Goal: Transaction & Acquisition: Purchase product/service

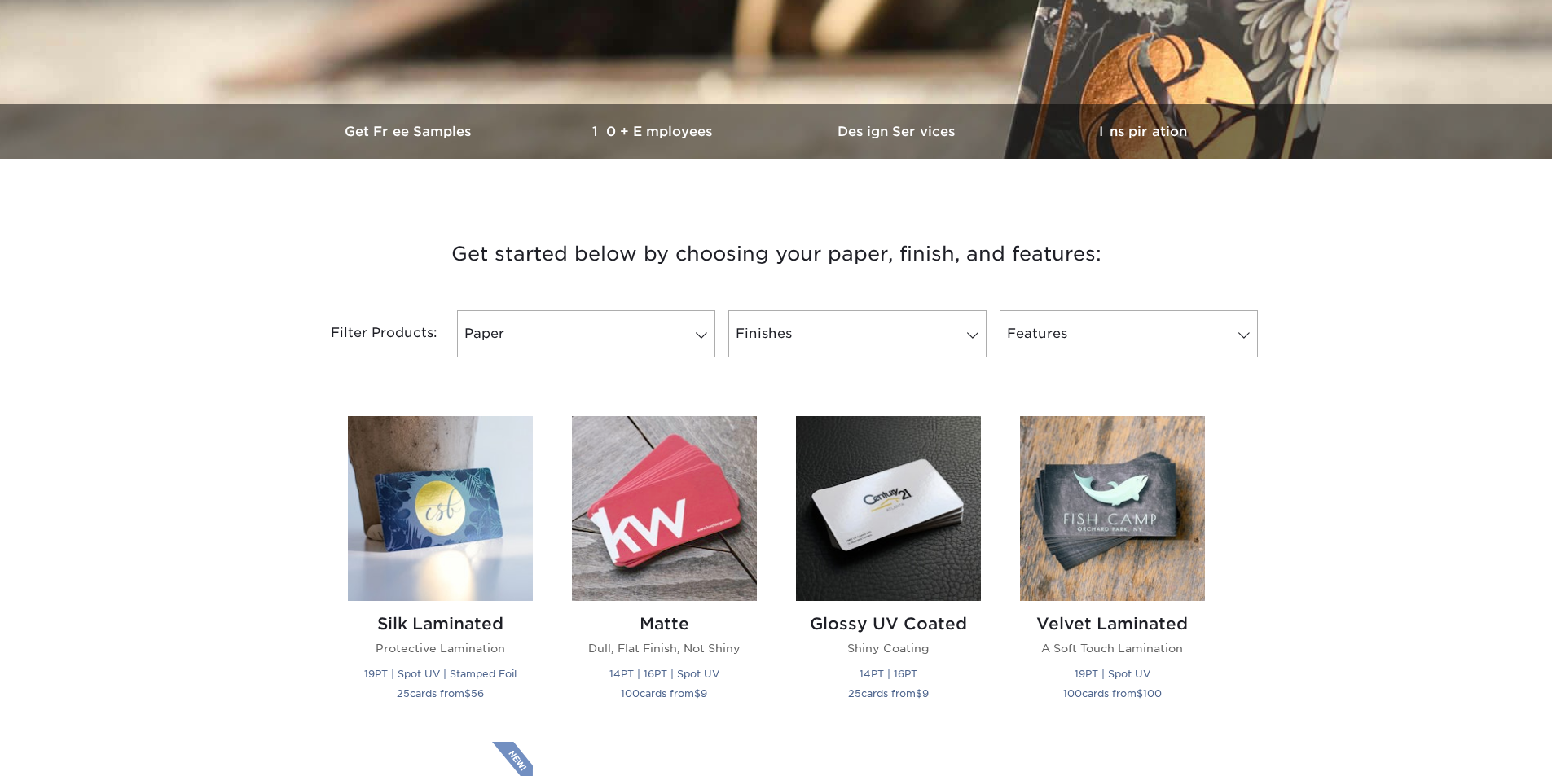
scroll to position [407, 0]
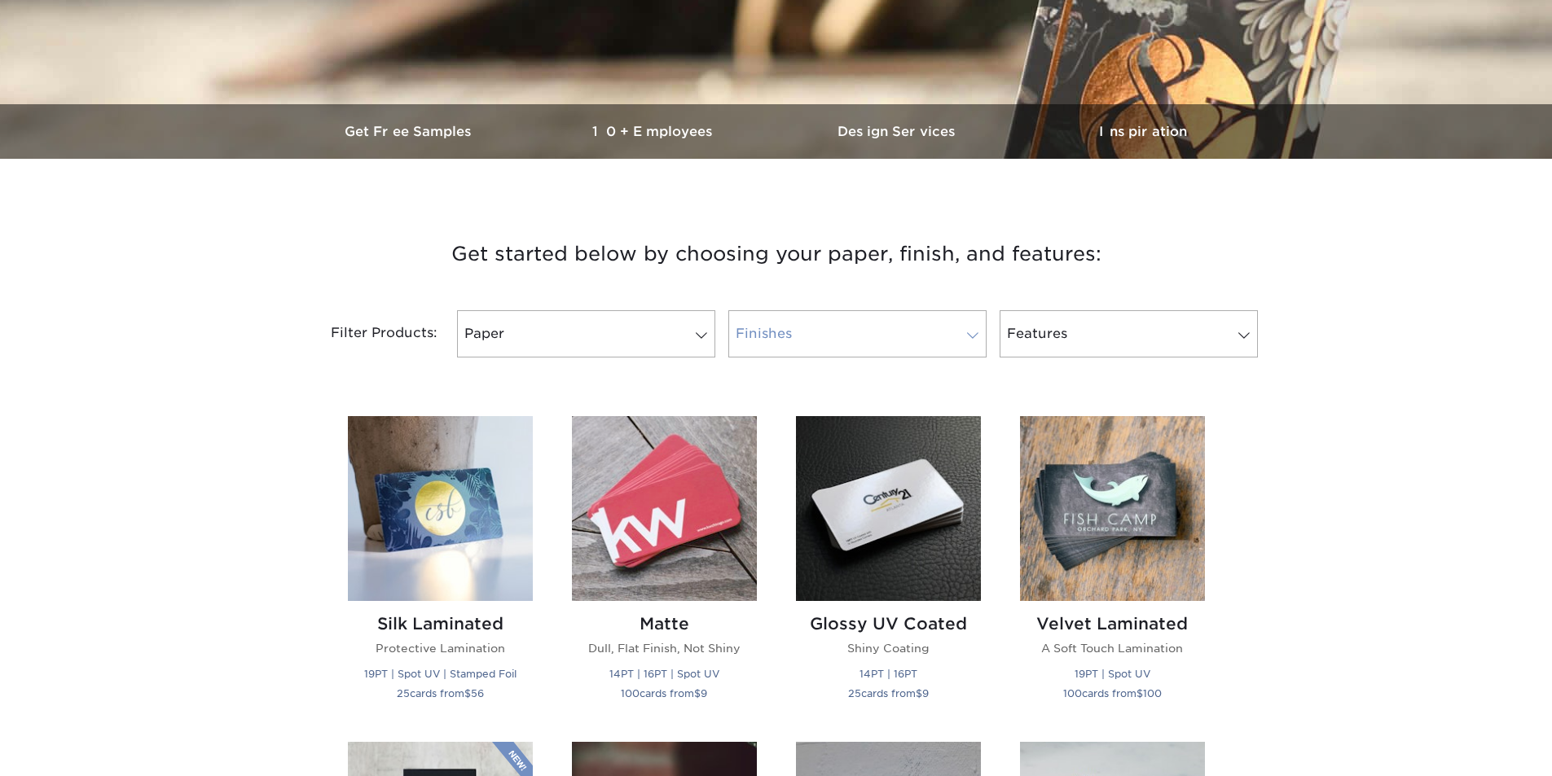
click at [832, 340] on link "Finishes" at bounding box center [857, 333] width 258 height 47
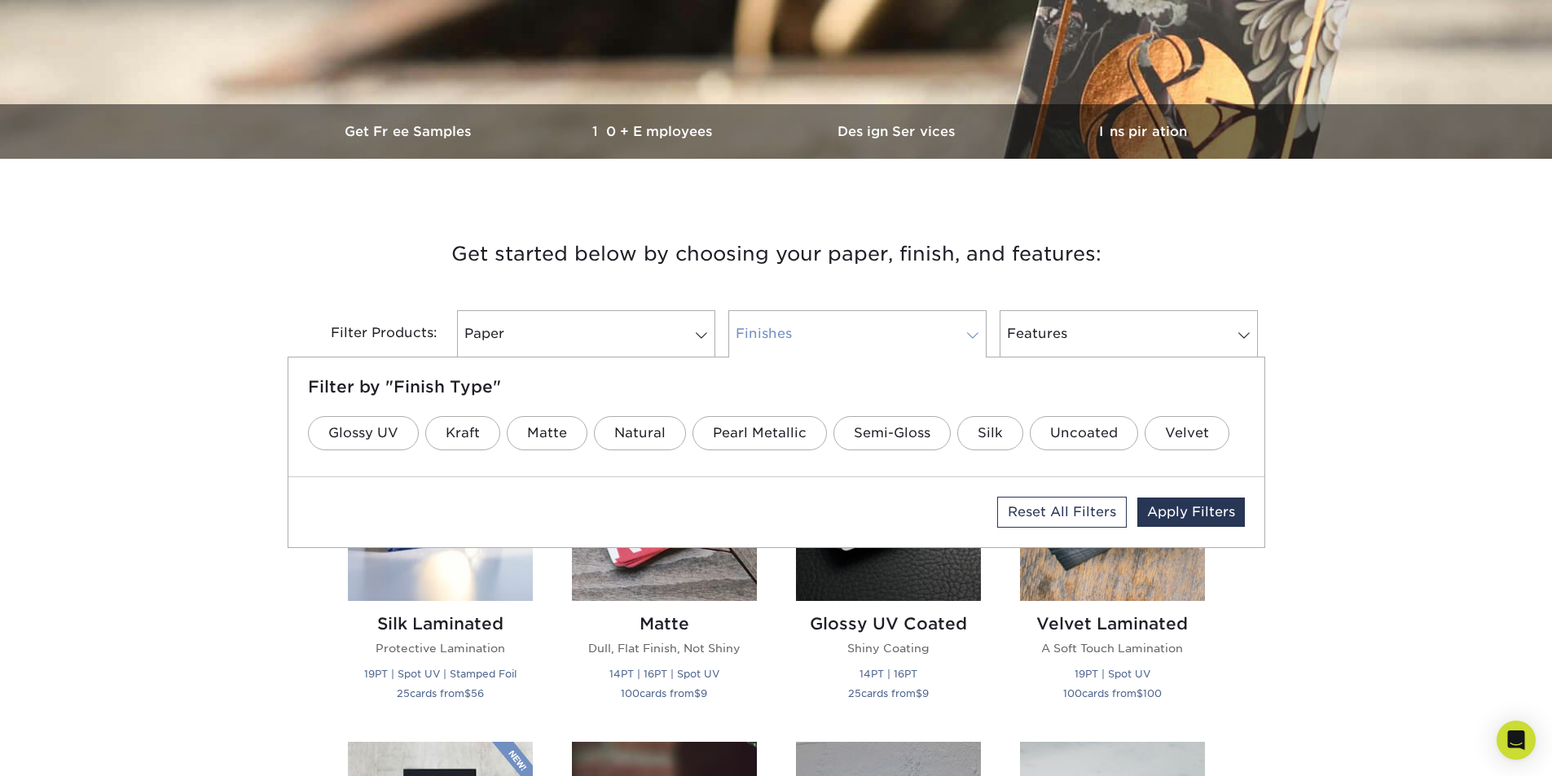
click at [832, 340] on link "Finishes" at bounding box center [857, 333] width 258 height 47
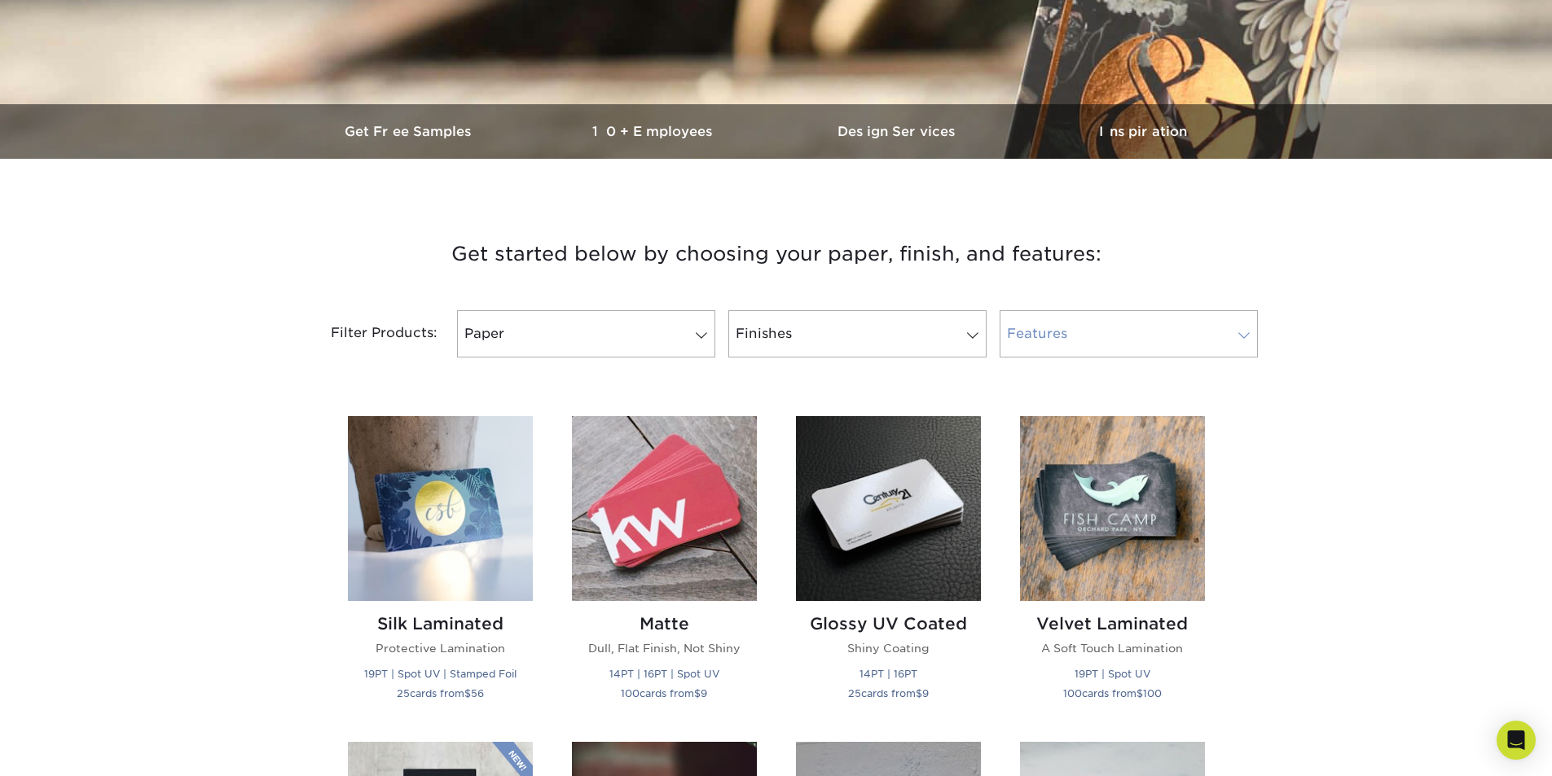
click at [1034, 332] on link "Features" at bounding box center [1128, 333] width 258 height 47
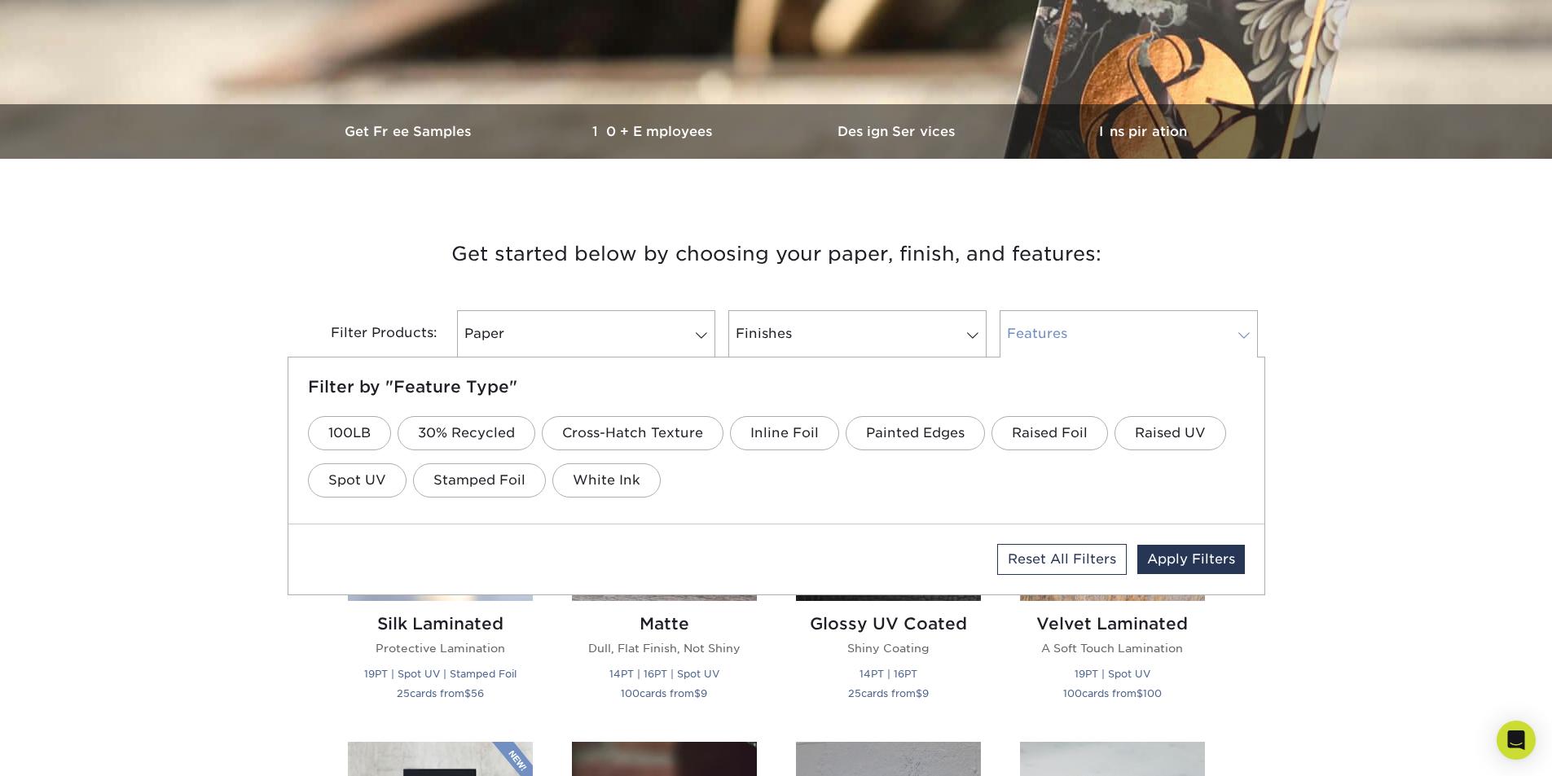
click at [1033, 332] on link "Features" at bounding box center [1128, 333] width 258 height 47
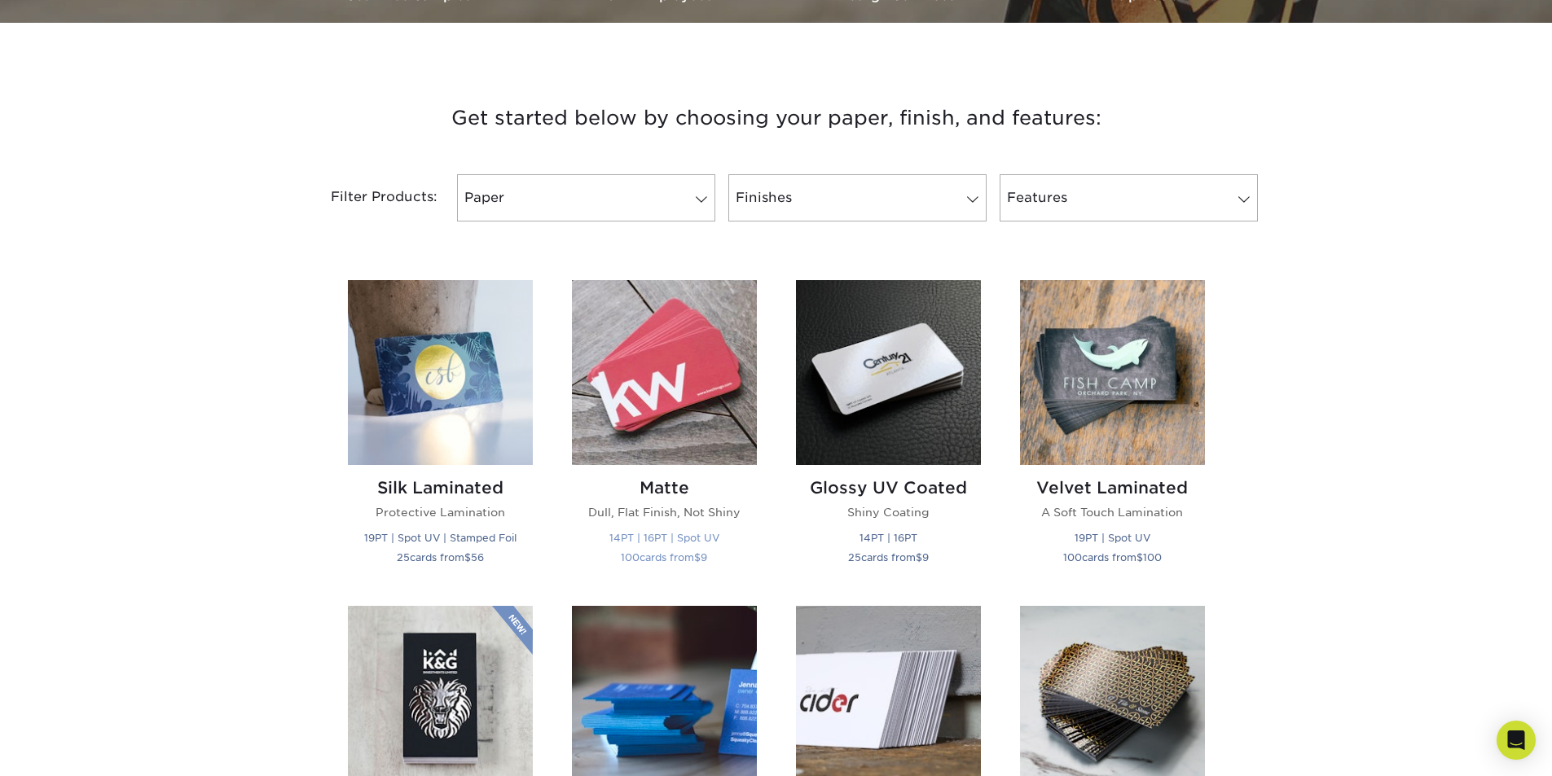
scroll to position [570, 0]
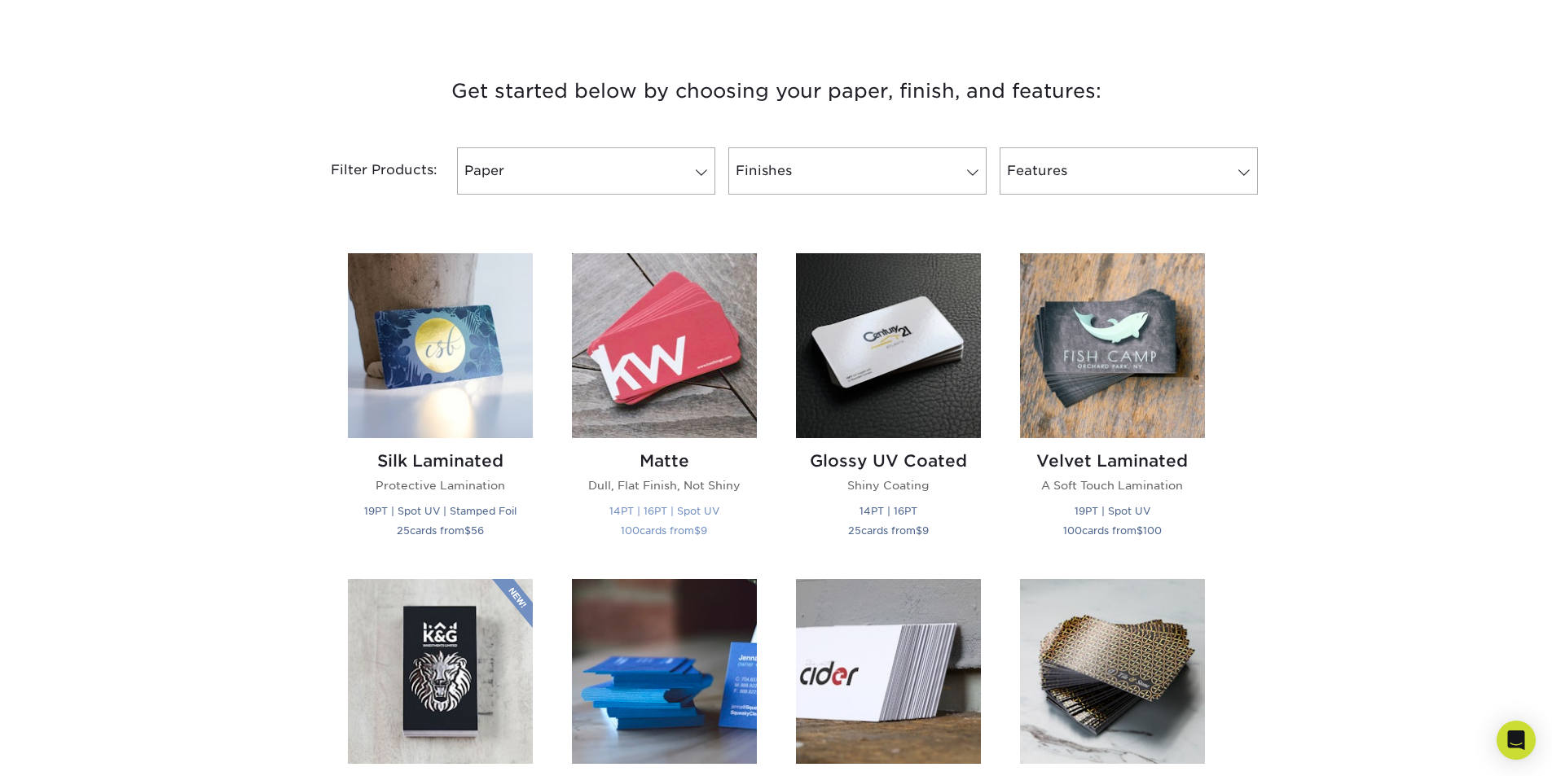
click at [646, 406] on img at bounding box center [664, 345] width 185 height 185
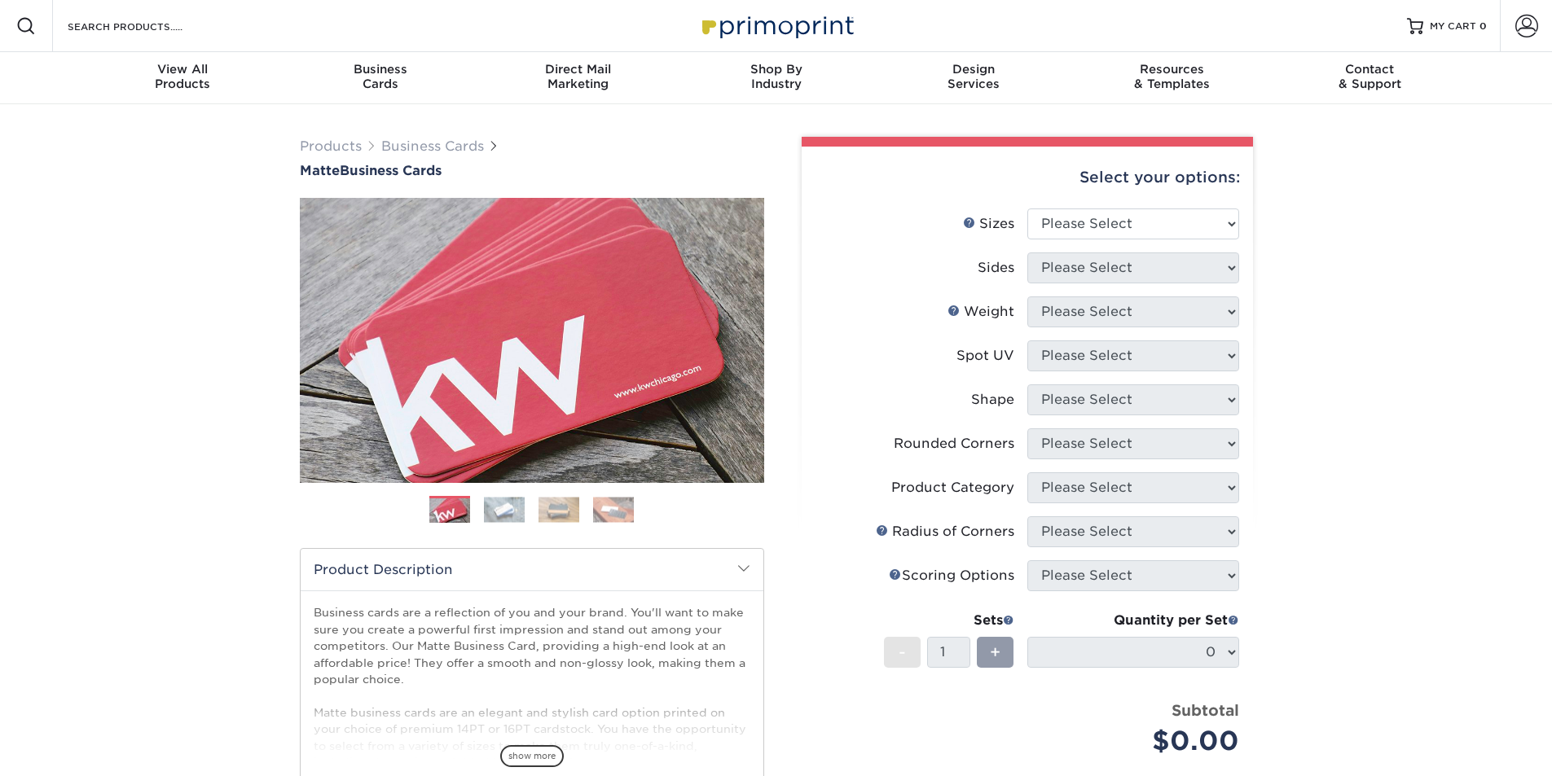
scroll to position [81, 0]
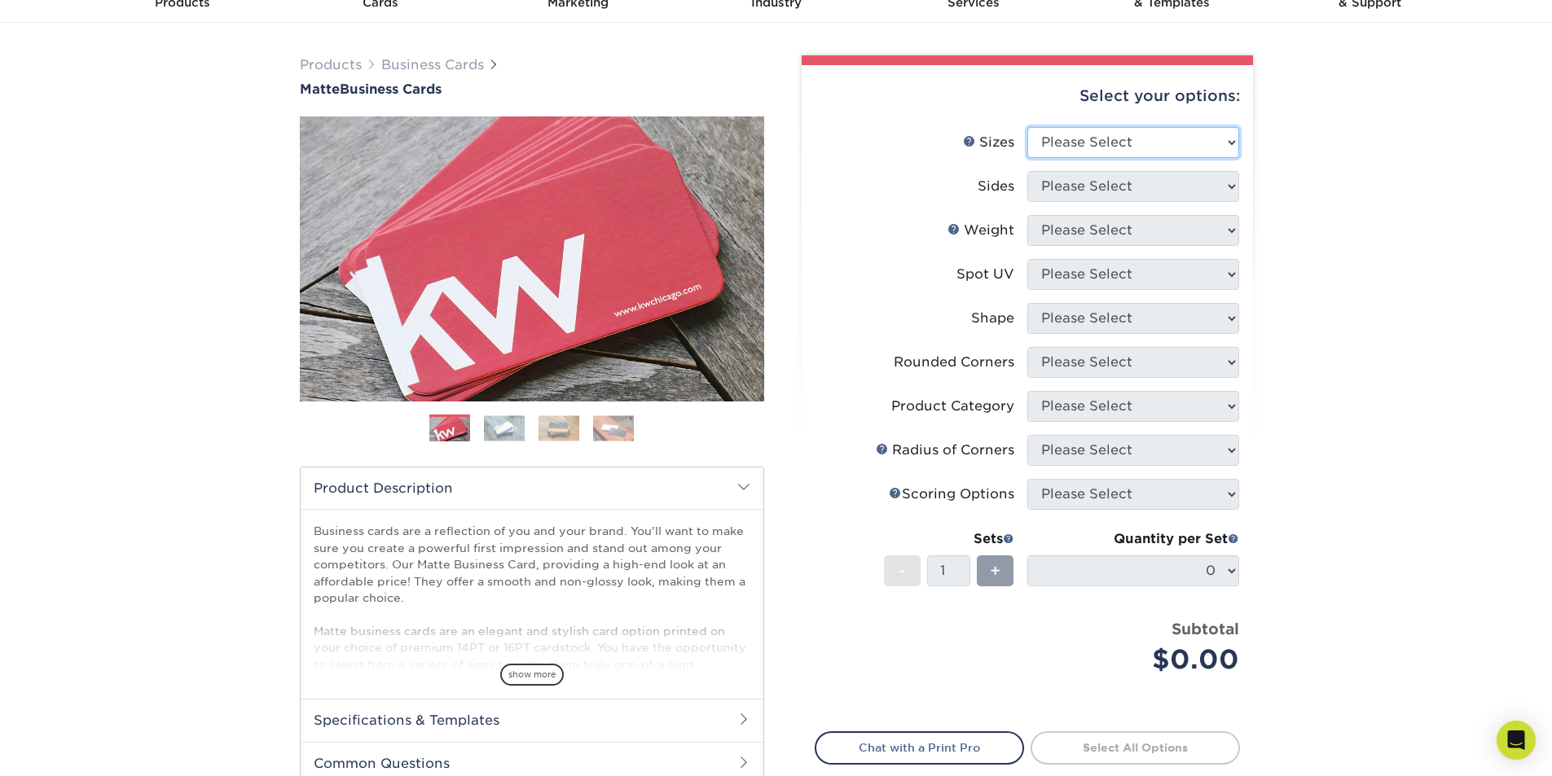
click at [1080, 142] on select "Please Select 1.5" x 3.5" - Mini 1.75" x 3.5" - Mini 2" x 2" - Square 2" x 3" -…" at bounding box center [1133, 142] width 212 height 31
select select "2.00x3.50"
click at [1027, 127] on select "Please Select 1.5" x 3.5" - Mini 1.75" x 3.5" - Mini 2" x 2" - Square 2" x 3" -…" at bounding box center [1133, 142] width 212 height 31
click at [1105, 190] on select "Please Select Print Both Sides Print Front Only" at bounding box center [1133, 186] width 212 height 31
select select "13abbda7-1d64-4f25-8bb2-c179b224825d"
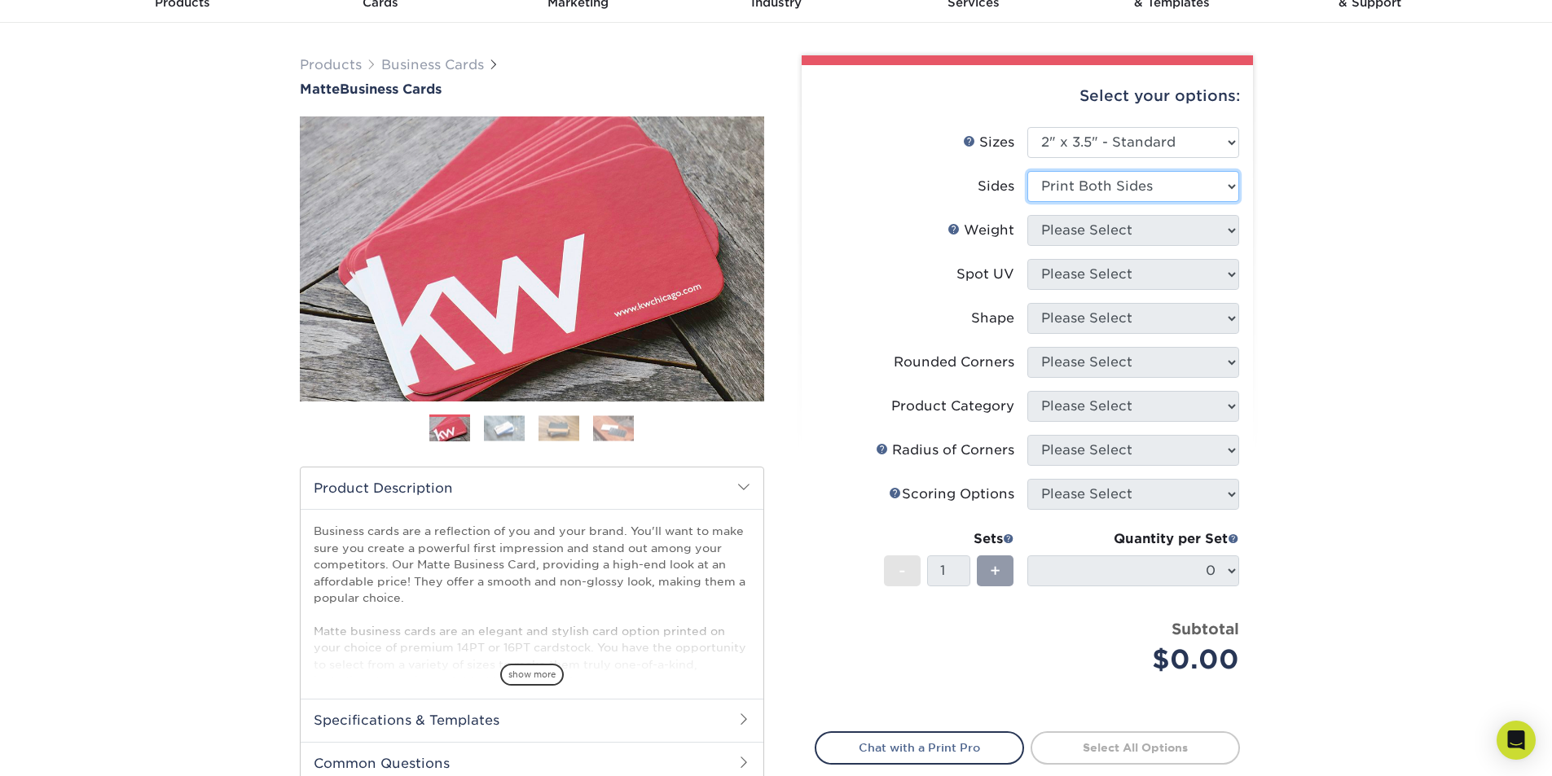
click at [1027, 171] on select "Please Select Print Both Sides Print Front Only" at bounding box center [1133, 186] width 212 height 31
click at [1105, 236] on select "Please Select 16PT 14PT" at bounding box center [1133, 230] width 212 height 31
select select "14PT"
click at [1027, 215] on select "Please Select 16PT 14PT" at bounding box center [1133, 230] width 212 height 31
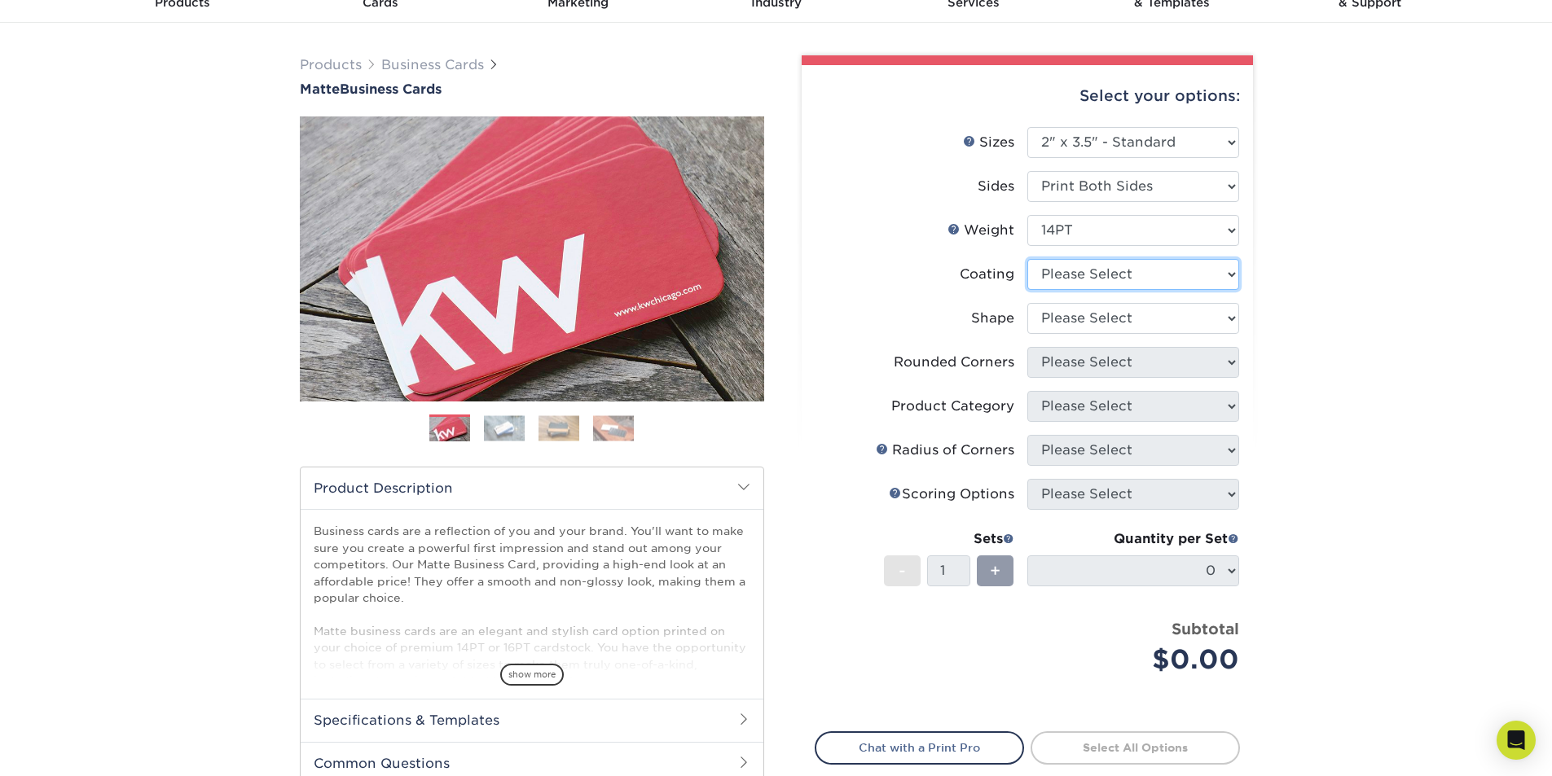
click at [1074, 272] on select at bounding box center [1133, 274] width 212 height 31
select select "121bb7b5-3b4d-429f-bd8d-bbf80e953313"
click at [1027, 259] on select at bounding box center [1133, 274] width 212 height 31
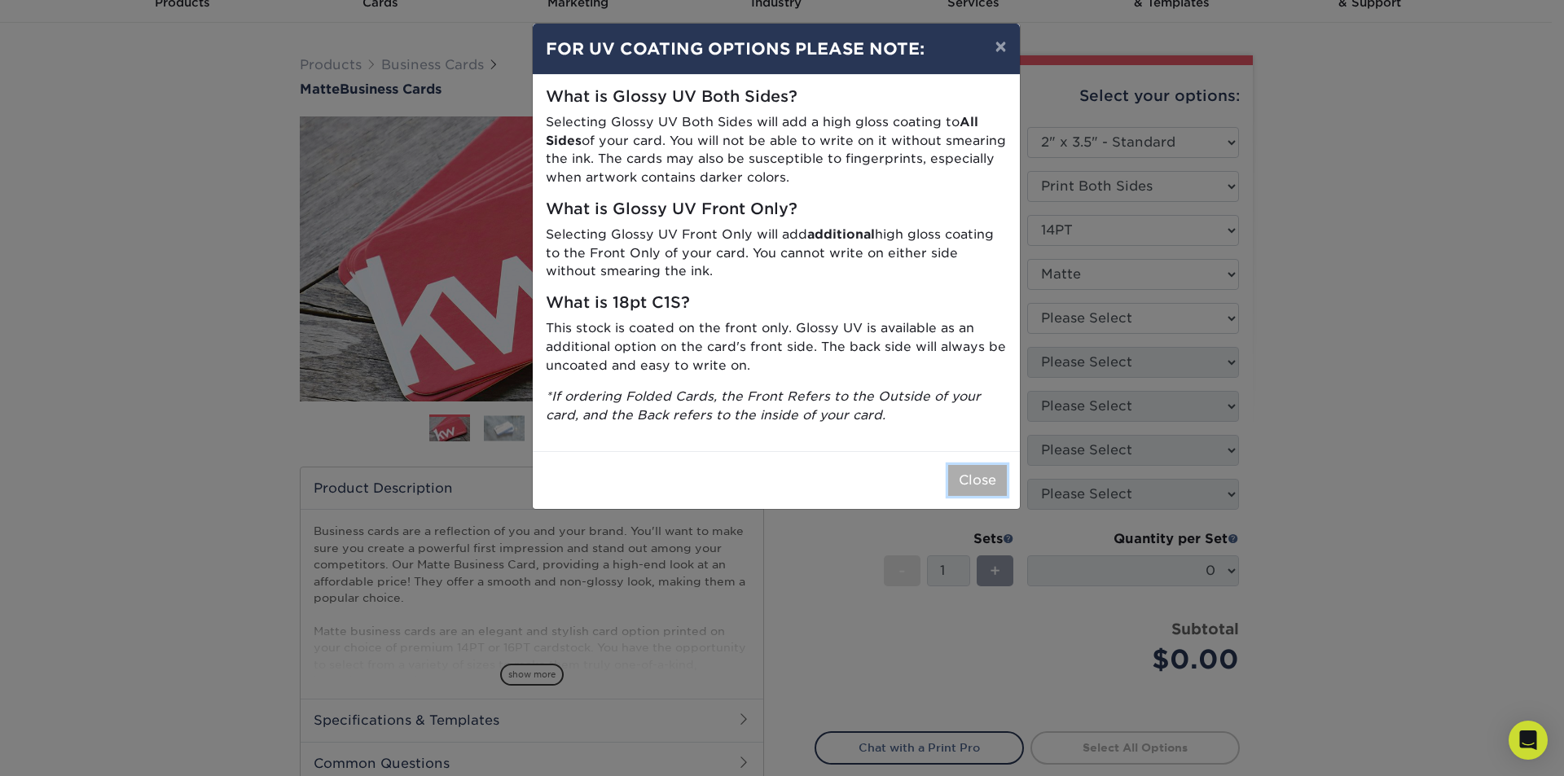
click at [966, 477] on button "Close" at bounding box center [977, 480] width 59 height 31
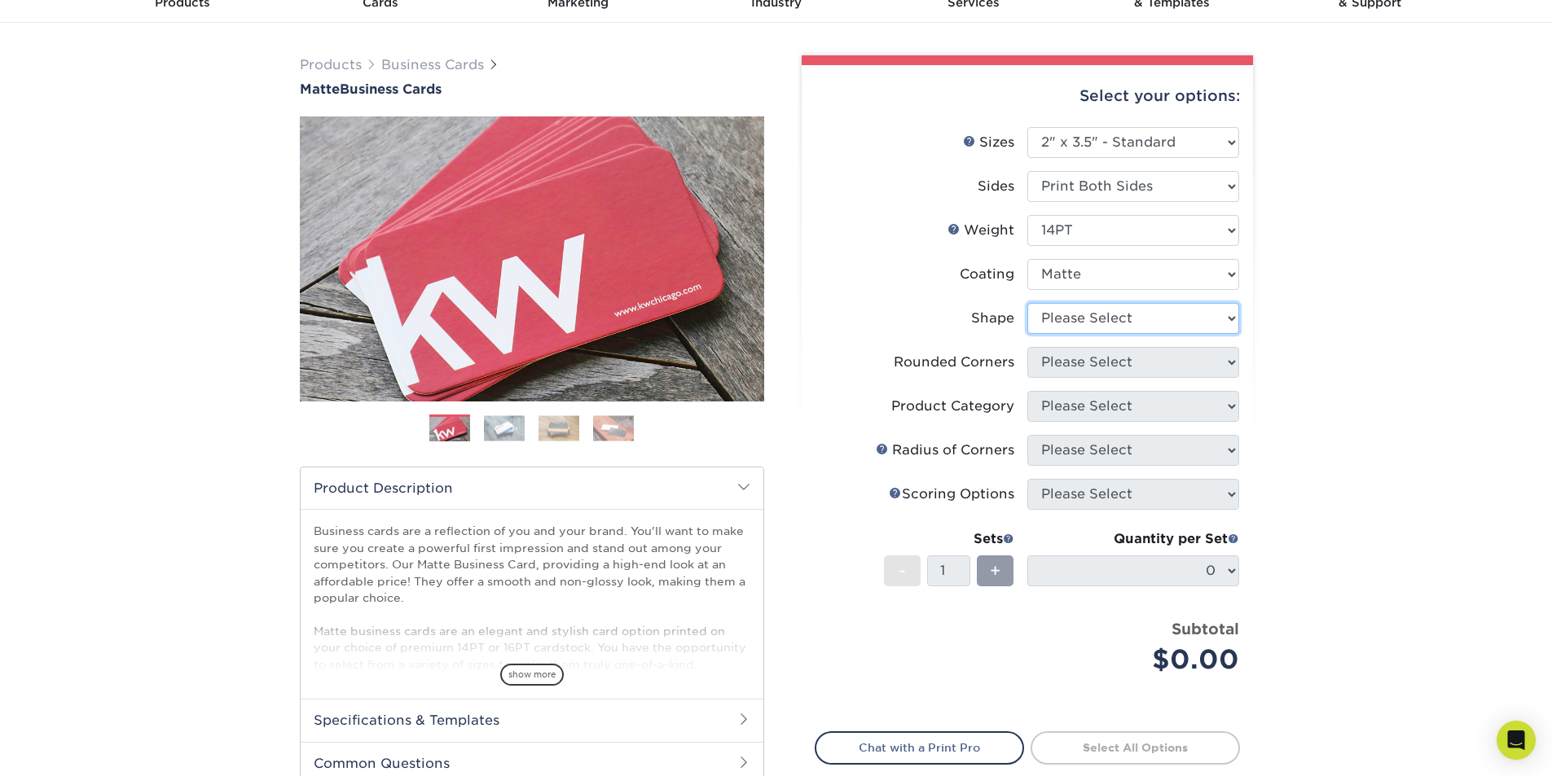
click at [1079, 314] on select "Please Select Standard" at bounding box center [1133, 318] width 212 height 31
select select "standard"
click at [1027, 303] on select "Please Select Standard" at bounding box center [1133, 318] width 212 height 31
click at [1074, 360] on select "Please Select Yes - Round 2 Corners Yes - Round 4 Corners No" at bounding box center [1133, 362] width 212 height 31
select select "0"
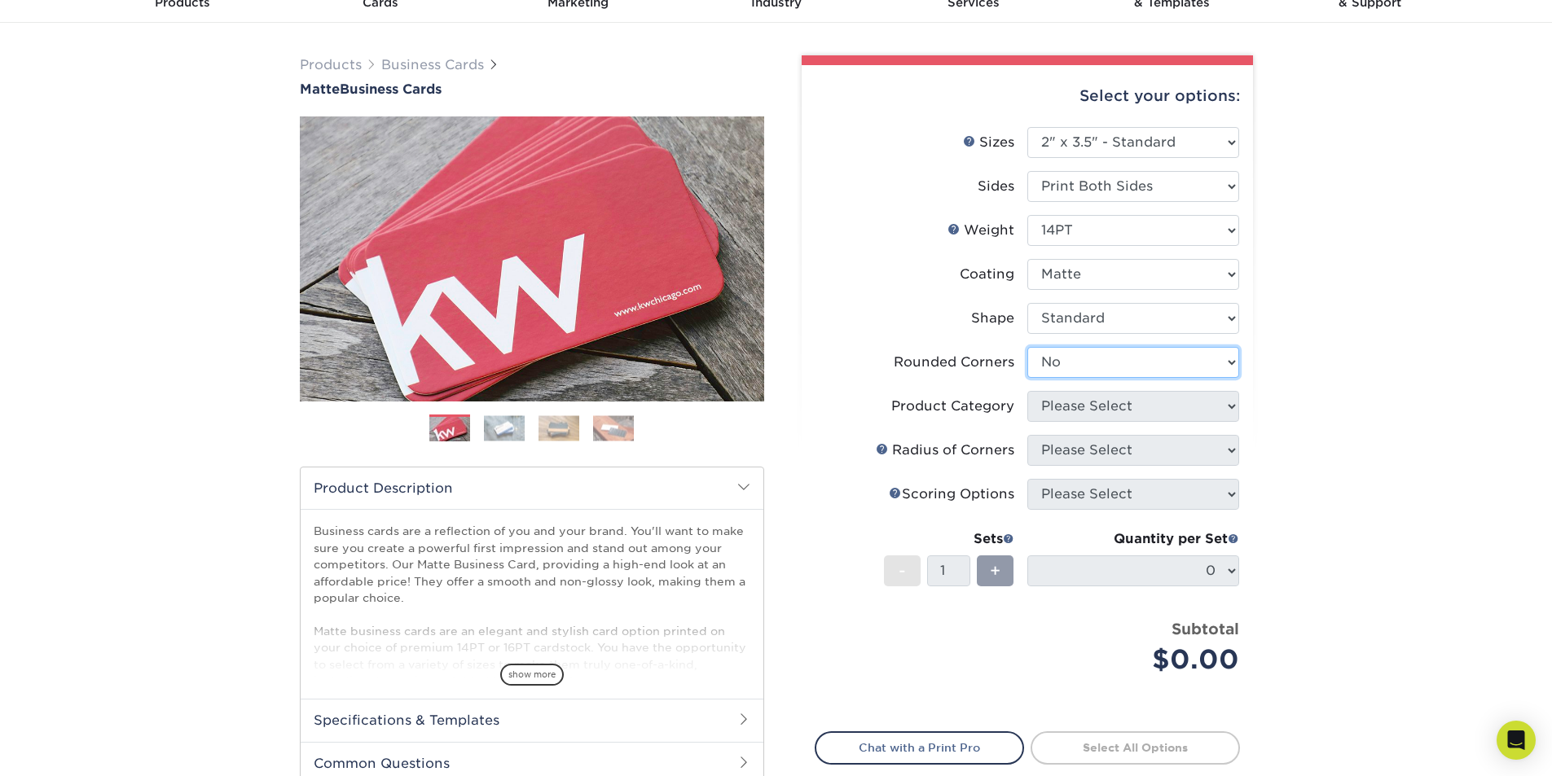
click at [1027, 347] on select "Please Select Yes - Round 2 Corners Yes - Round 4 Corners No" at bounding box center [1133, 362] width 212 height 31
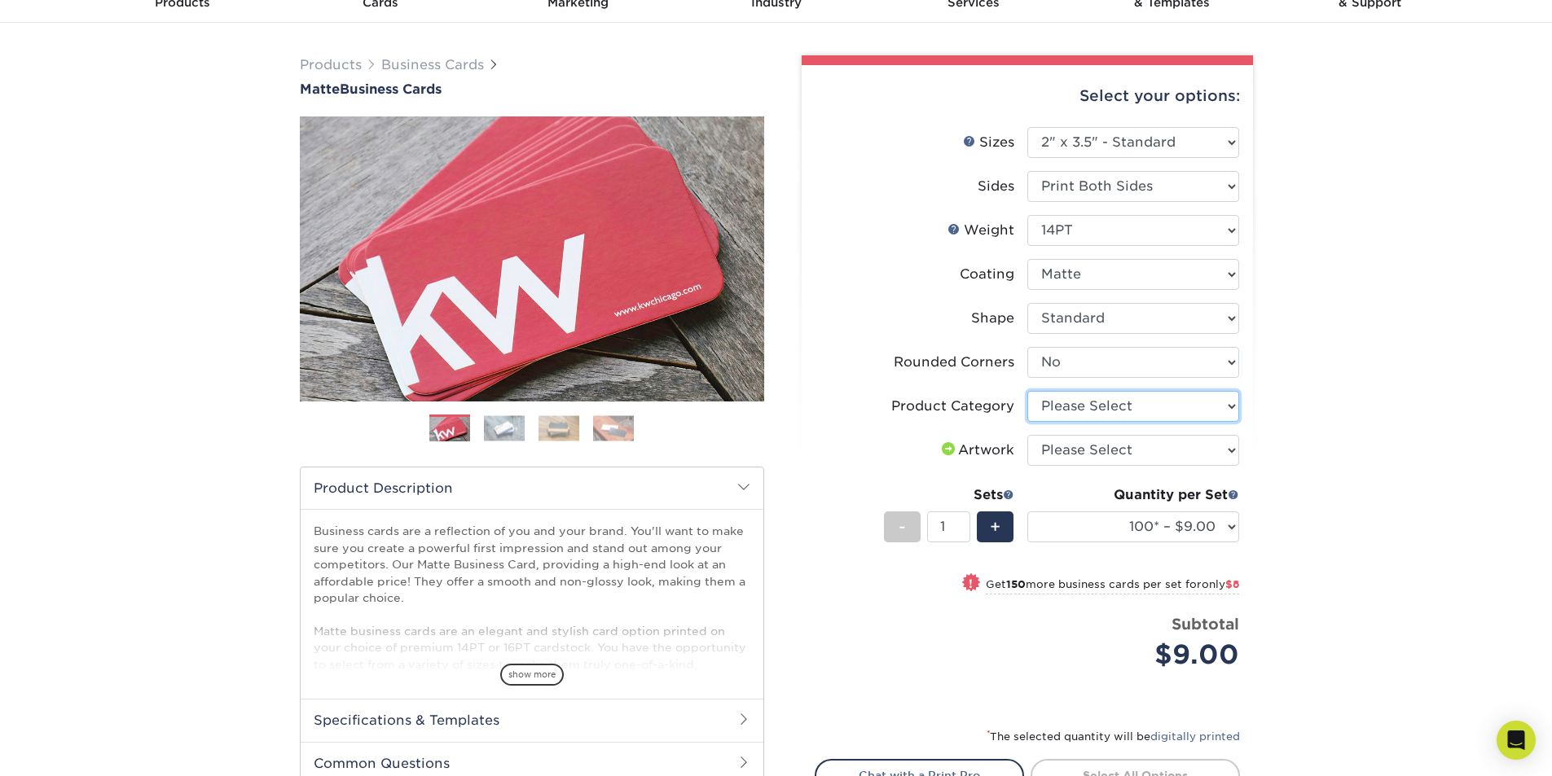
click at [1070, 411] on select "Please Select Business Cards" at bounding box center [1133, 406] width 212 height 31
click at [1139, 522] on select "100* – $9.00 250* – $17.00 500 – $33.00 1000 – $42.00 (free shipping*) 2500 – $…" at bounding box center [1133, 527] width 212 height 31
click at [1128, 461] on select "Please Select I will upload files I need a design - $100" at bounding box center [1133, 450] width 212 height 31
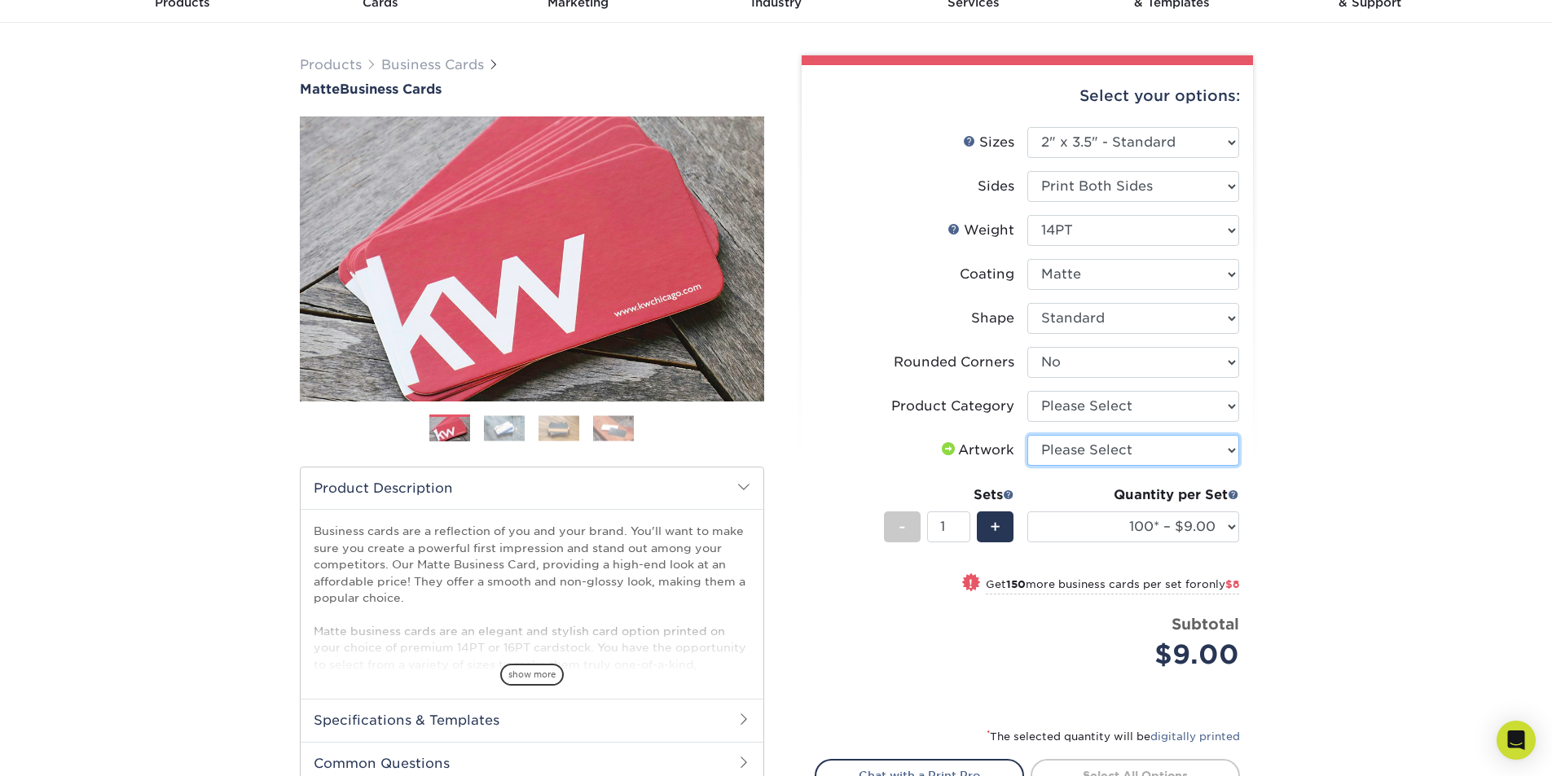
select select "upload"
click at [1027, 435] on select "Please Select I will upload files I need a design - $100" at bounding box center [1133, 450] width 212 height 31
click at [1110, 408] on select "Please Select Business Cards" at bounding box center [1133, 406] width 212 height 31
select select "3b5148f1-0588-4f88-a218-97bcfdce65c1"
click at [1027, 391] on select "Please Select Business Cards" at bounding box center [1133, 406] width 212 height 31
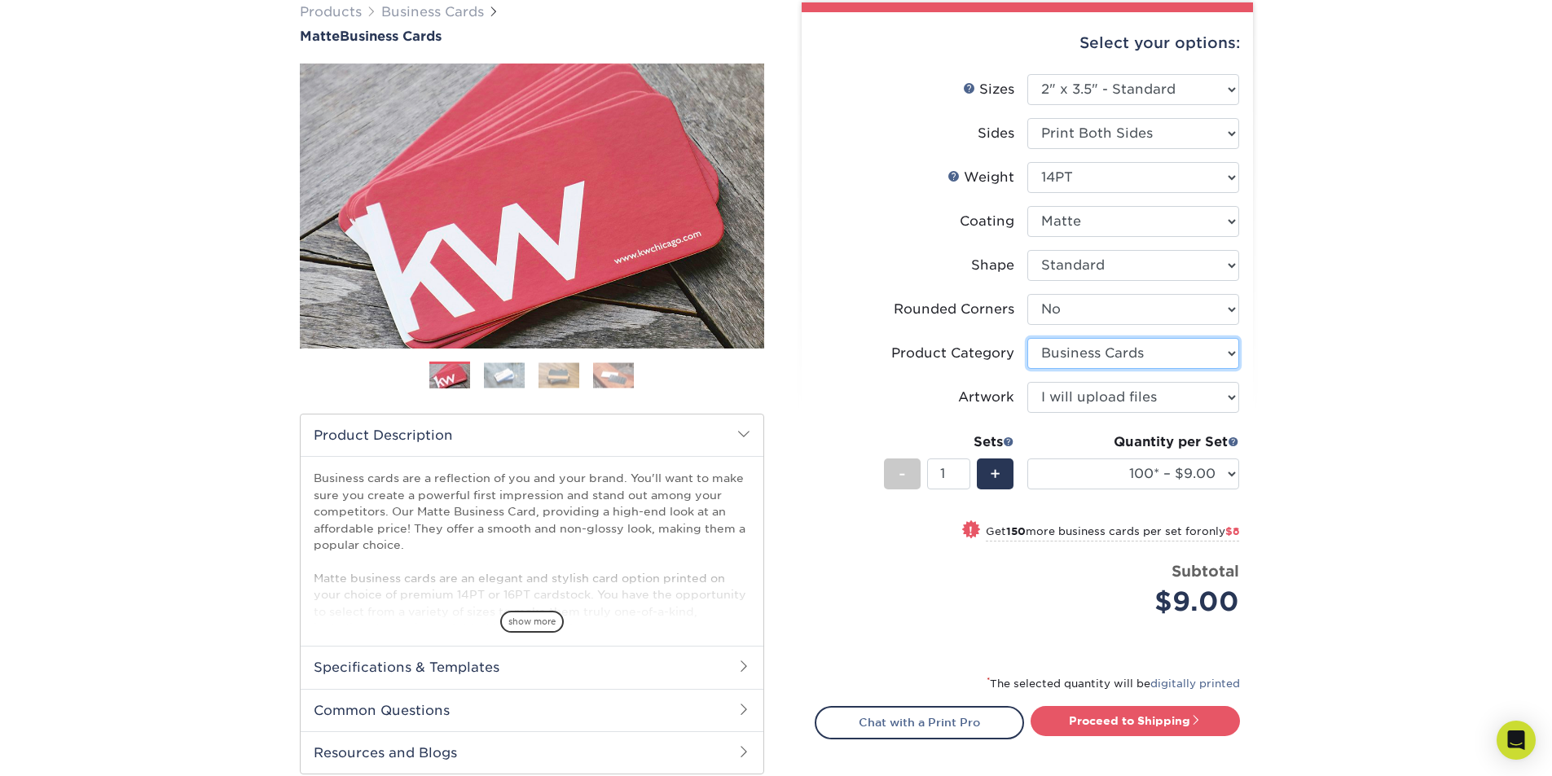
scroll to position [163, 0]
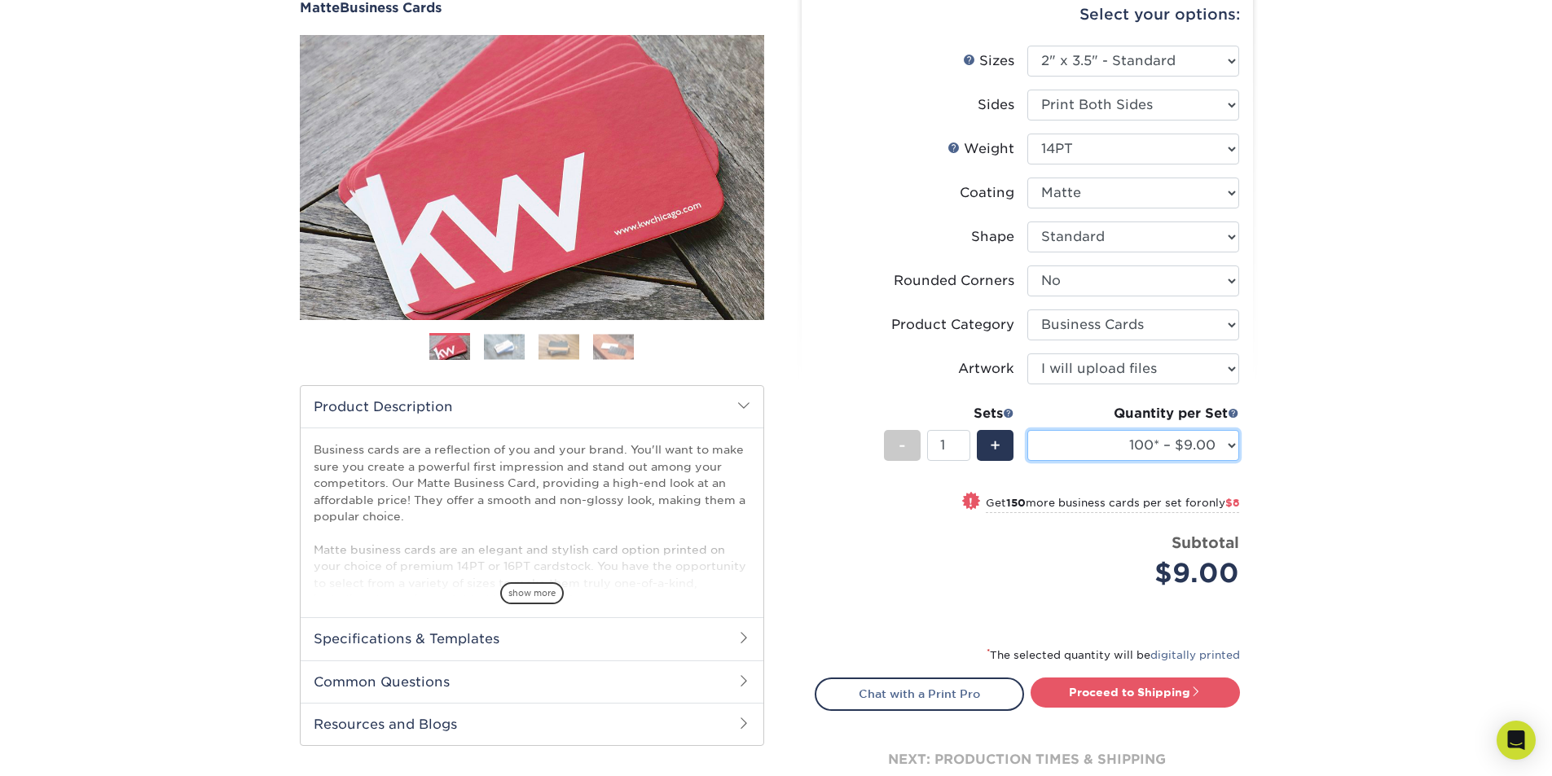
click at [1117, 441] on select "100* – $9.00 250* – $17.00 500 – $33.00 1000 – $42.00 2500 – $75.00 5000 – $143…" at bounding box center [1133, 445] width 212 height 31
click at [1118, 441] on select "100* – $9.00 250* – $17.00 500 – $33.00 1000 – $42.00 2500 – $75.00 5000 – $143…" at bounding box center [1133, 445] width 212 height 31
select select "250* – $17.00"
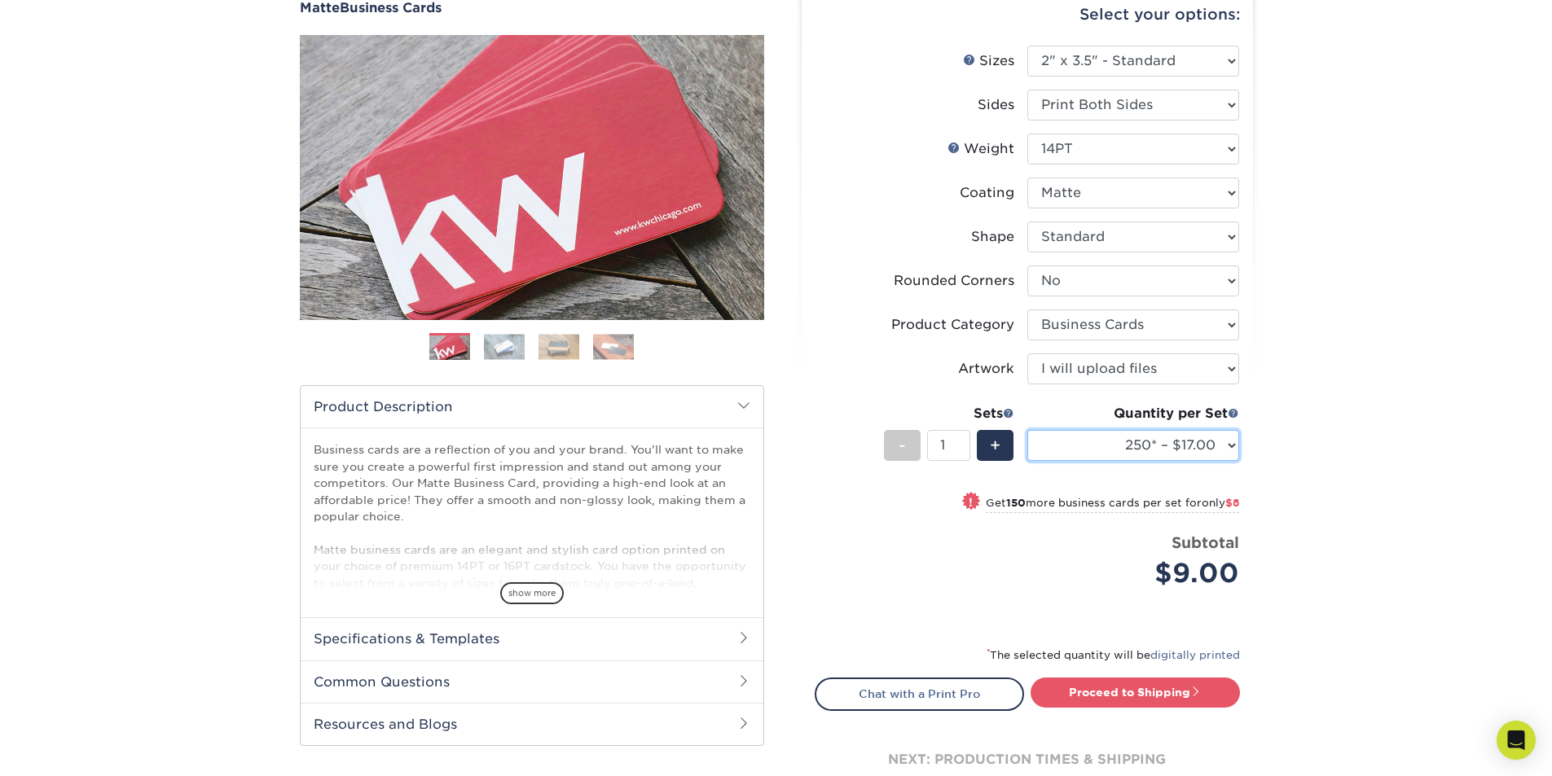
click at [1027, 430] on select "100* – $9.00 250* – $17.00 500 – $33.00 1000 – $42.00 2500 – $75.00 5000 – $143…" at bounding box center [1133, 445] width 212 height 31
click at [1130, 690] on link "Proceed to Shipping" at bounding box center [1134, 692] width 209 height 29
type input "Set 1"
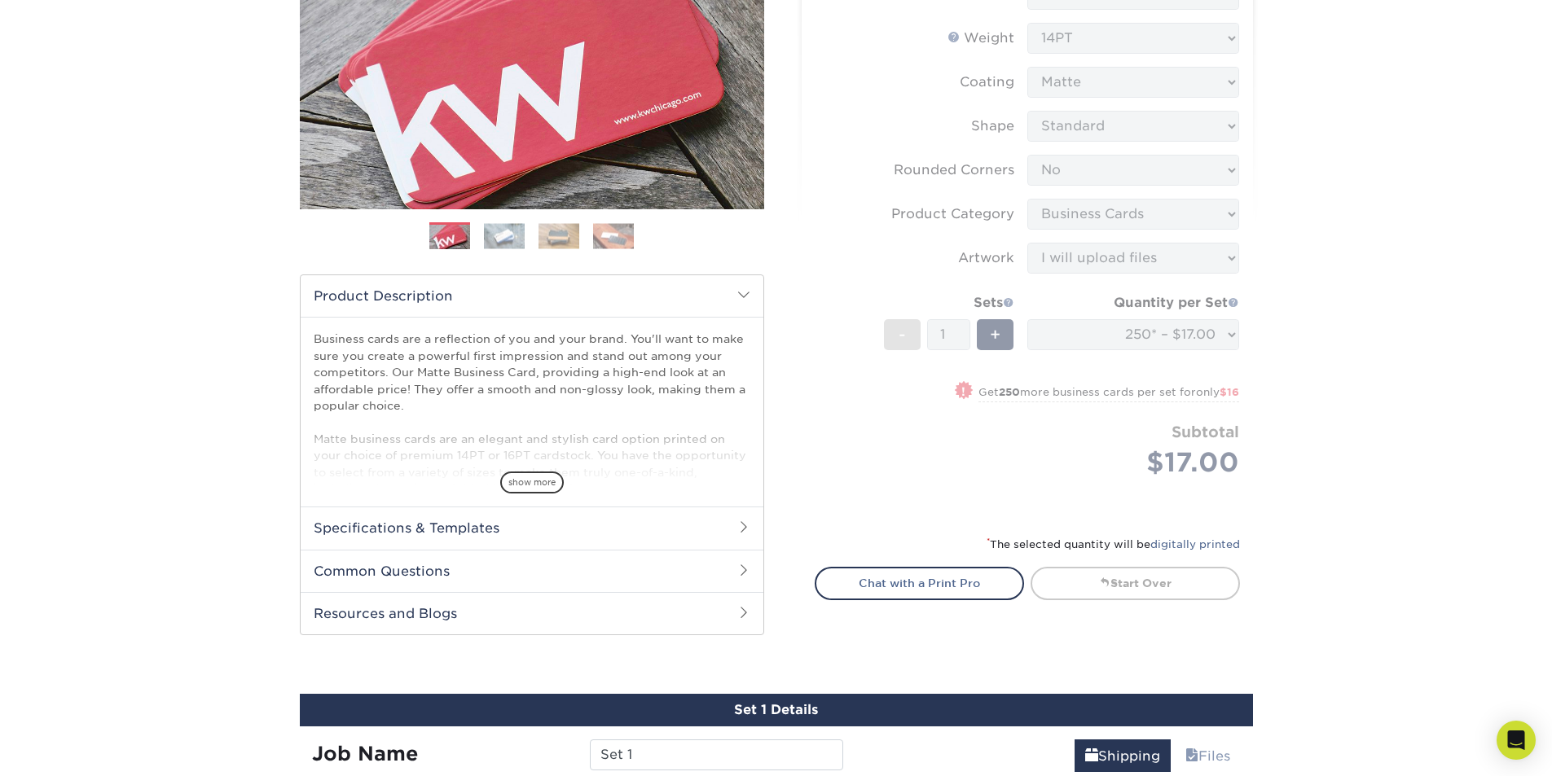
scroll to position [244, 0]
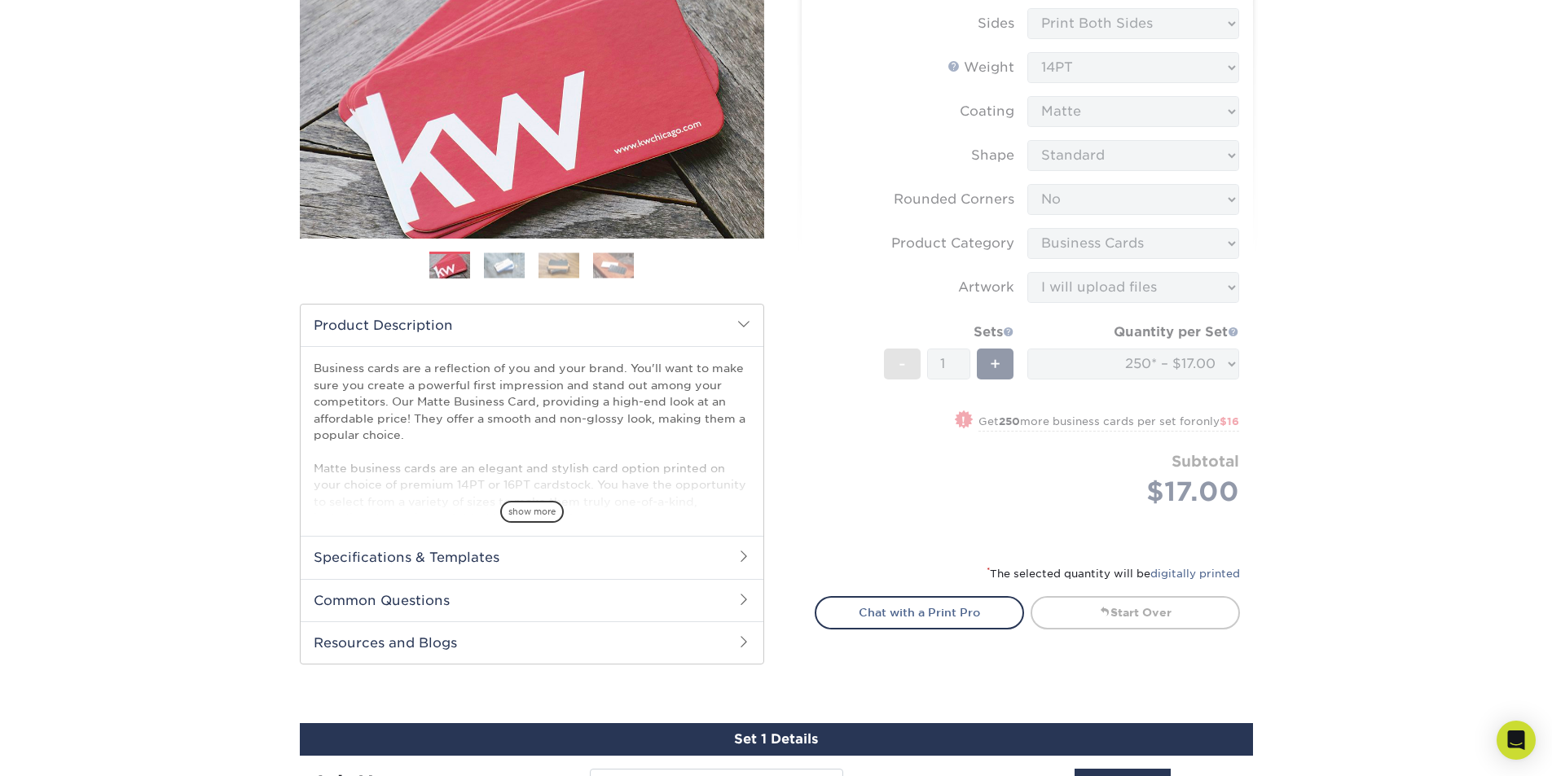
click at [1186, 442] on form "Sizes Help Sizes Please Select 1.5" x 3.5" - Mini 1.75" x 3.5" - Mini 2" x 2" -…" at bounding box center [1027, 254] width 425 height 581
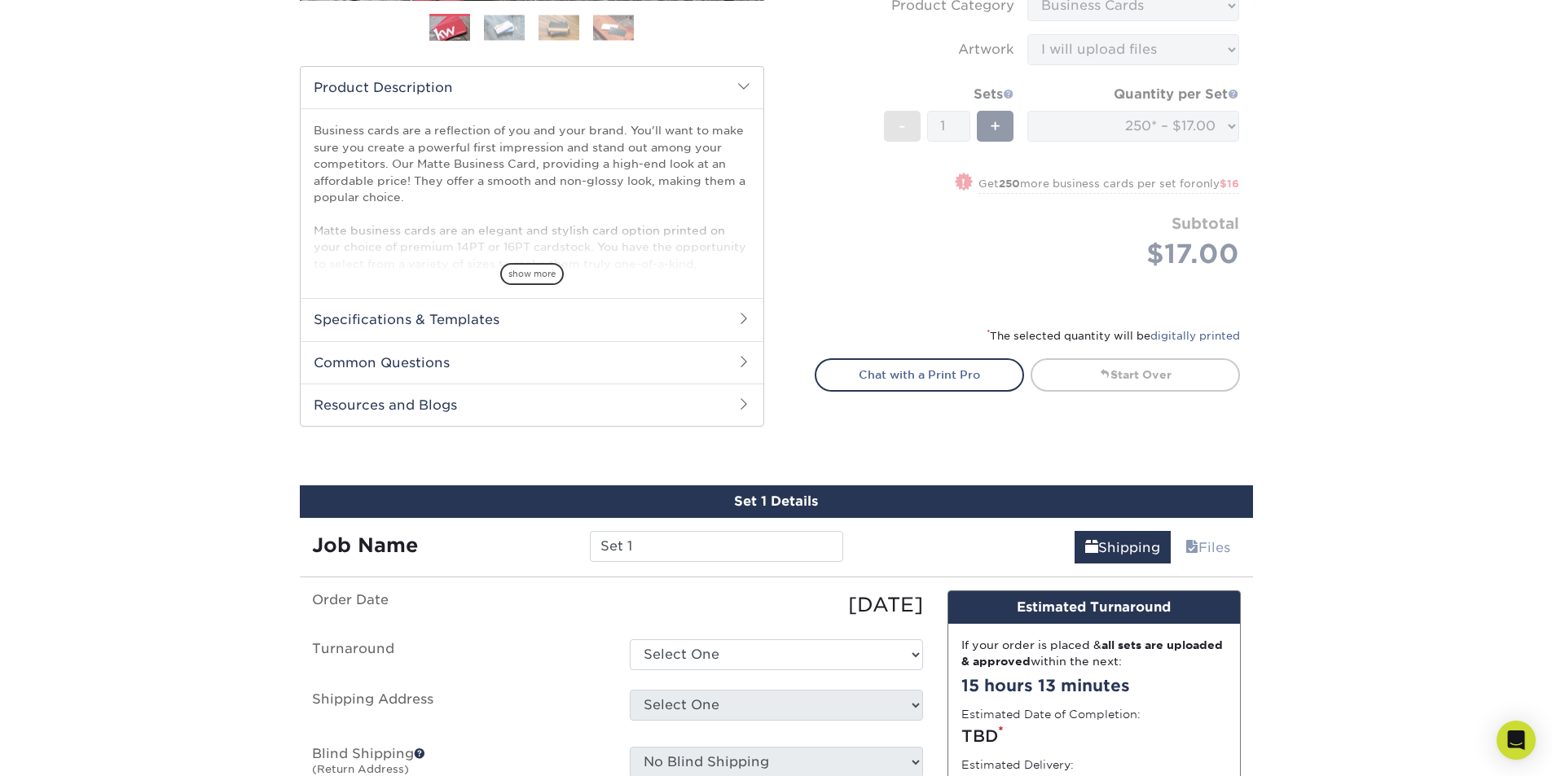
scroll to position [489, 0]
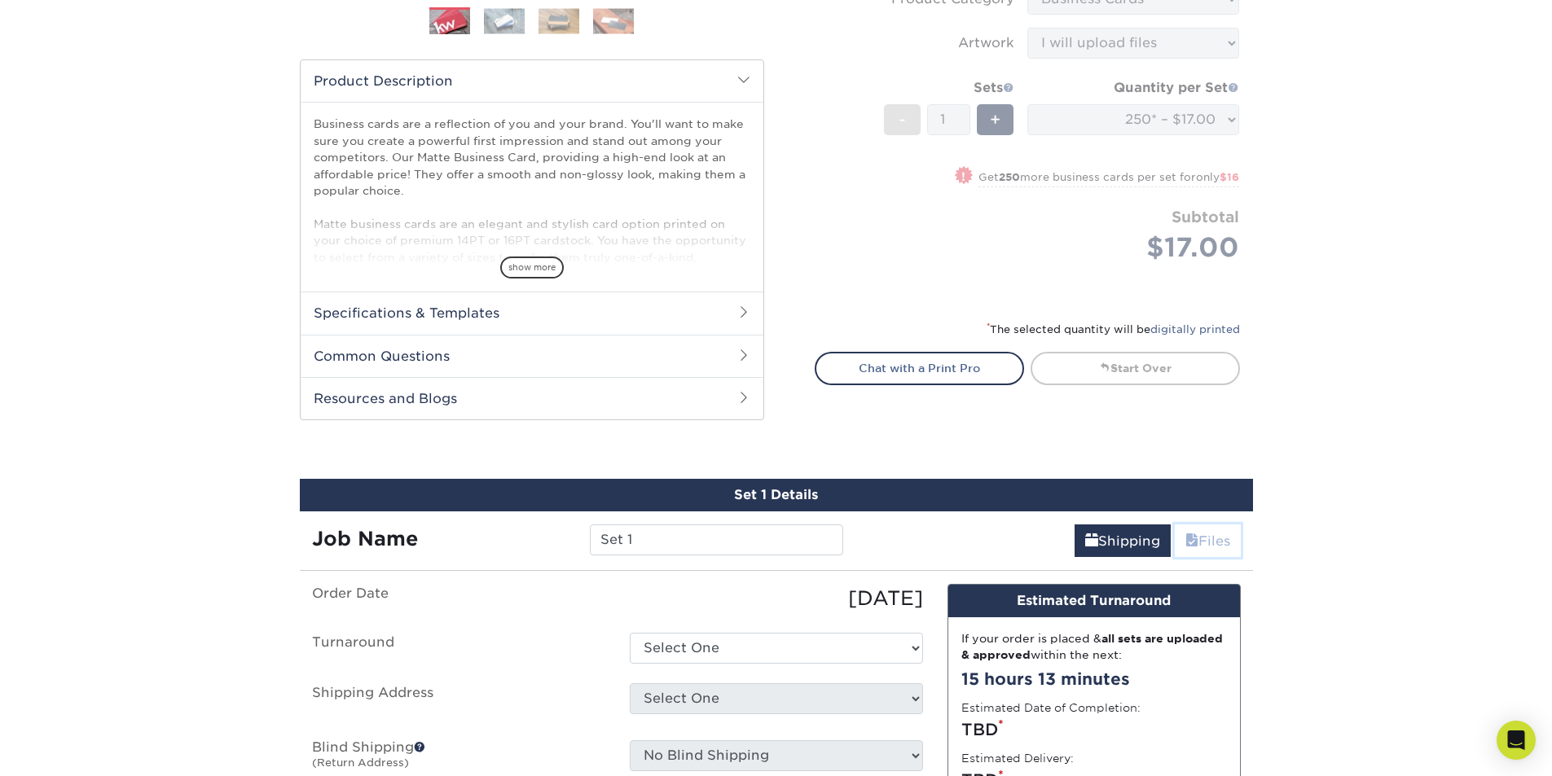
click at [1180, 545] on link "Files" at bounding box center [1208, 541] width 66 height 33
